Goal: Find specific page/section: Find specific page/section

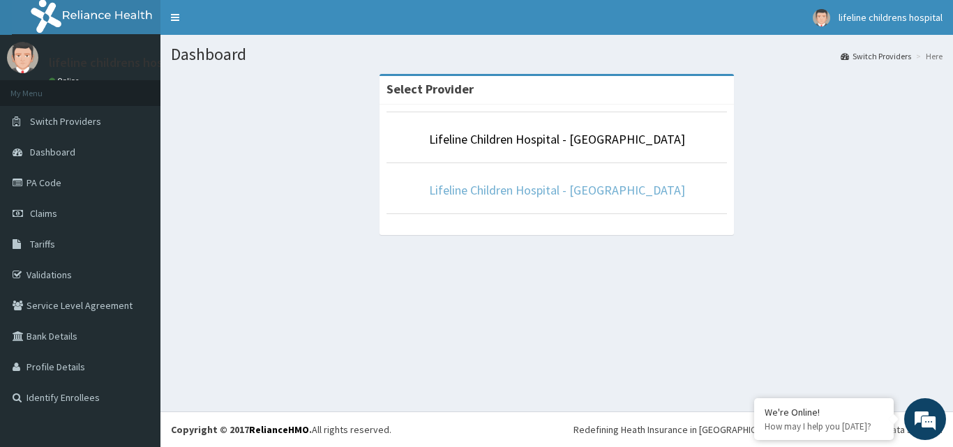
click at [551, 193] on link "Lifeline Children Hospital - [GEOGRAPHIC_DATA]" at bounding box center [557, 190] width 256 height 16
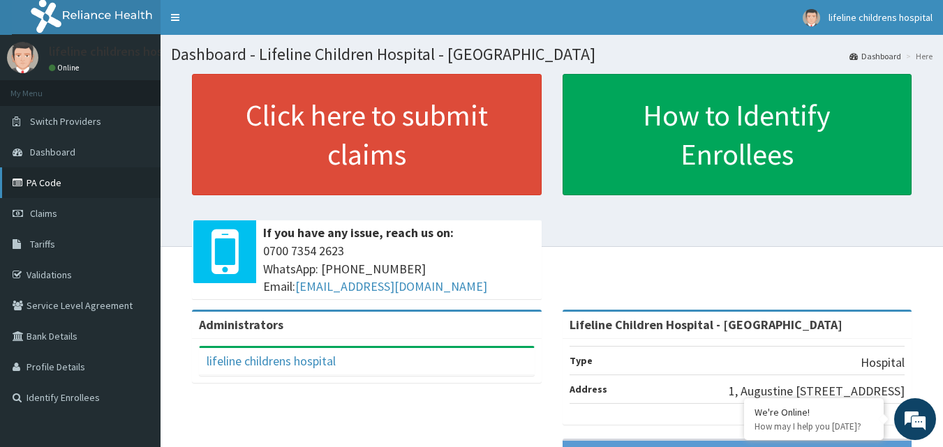
click at [78, 184] on link "PA Code" at bounding box center [80, 183] width 161 height 31
